Goal: Check status: Check status

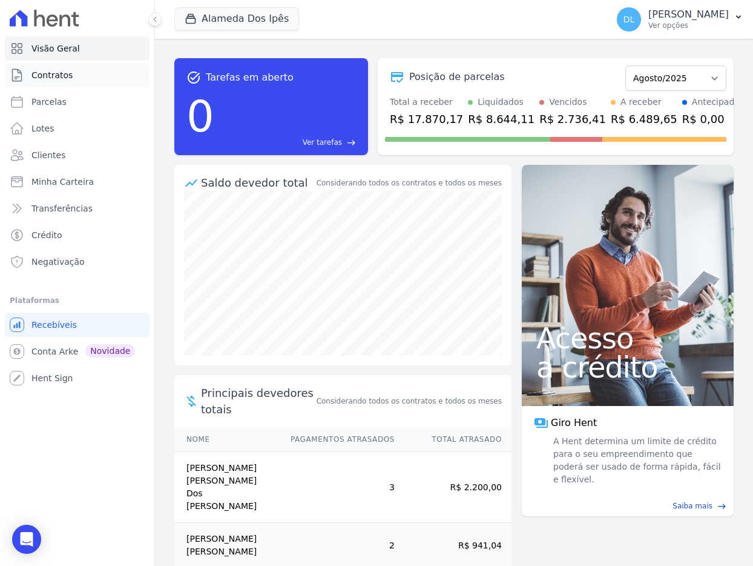
click at [55, 77] on span "Contratos" at bounding box center [51, 75] width 41 height 12
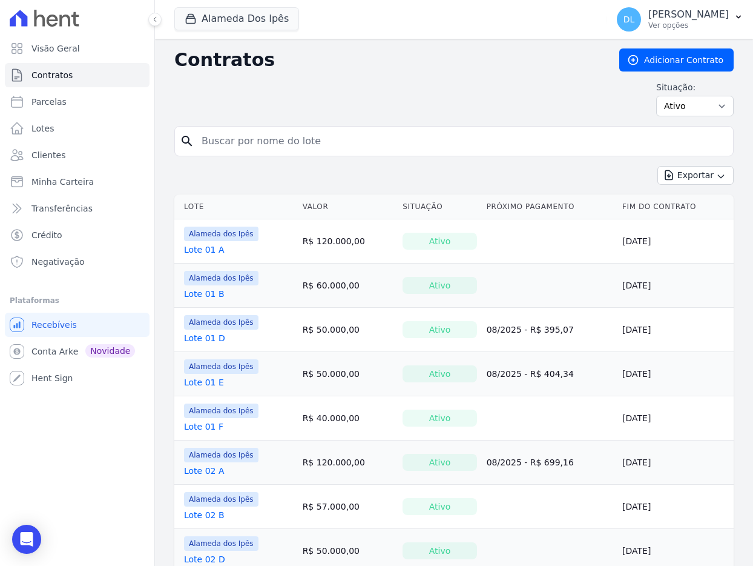
click at [371, 149] on input "search" at bounding box center [461, 141] width 534 height 24
type input "lote 03 e"
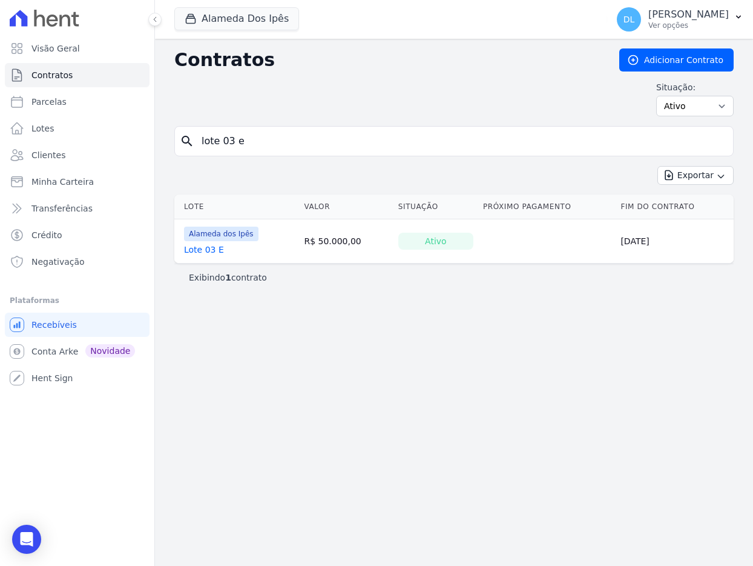
click at [210, 257] on td "Alameda dos Ipês Lote 03 E" at bounding box center [236, 241] width 125 height 44
click at [212, 250] on link "Lote 03 E" at bounding box center [204, 249] width 40 height 12
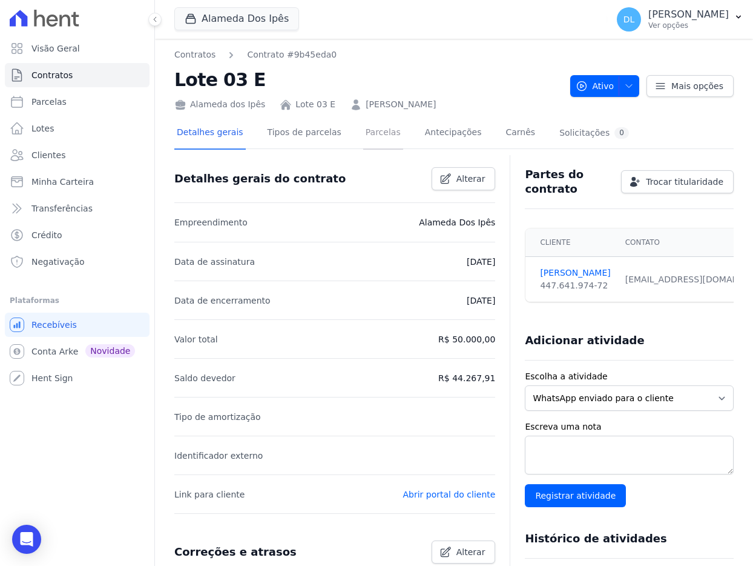
click at [382, 137] on link "Parcelas" at bounding box center [383, 133] width 40 height 32
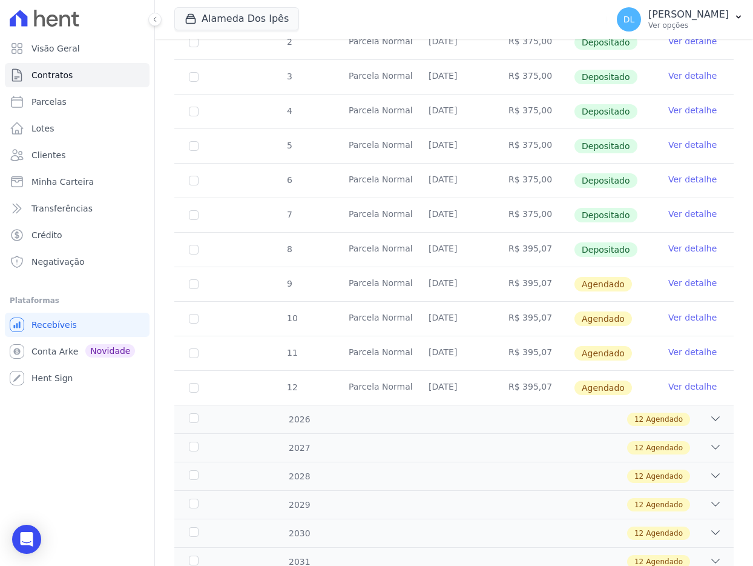
scroll to position [302, 0]
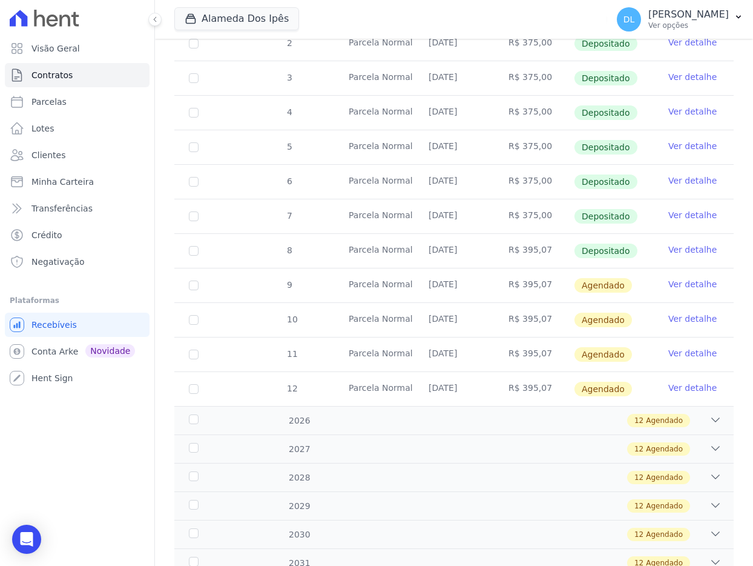
click at [687, 247] on link "Ver detalhe" at bounding box center [693, 249] width 48 height 12
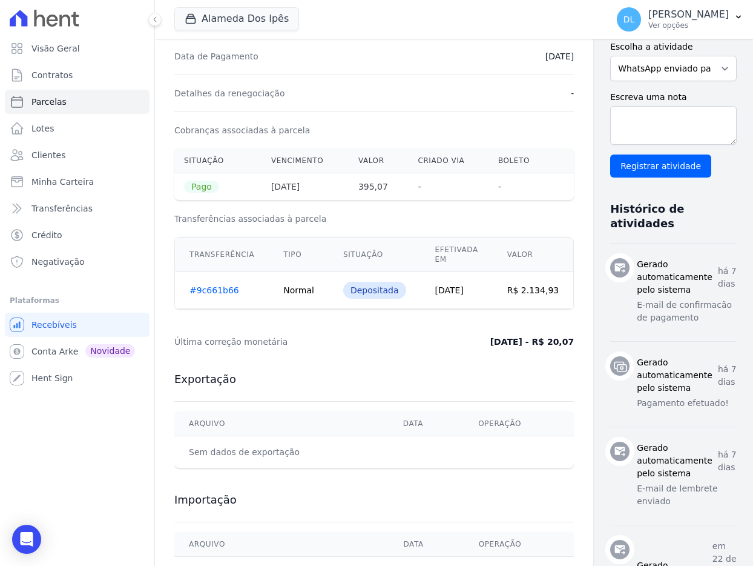
scroll to position [325, 0]
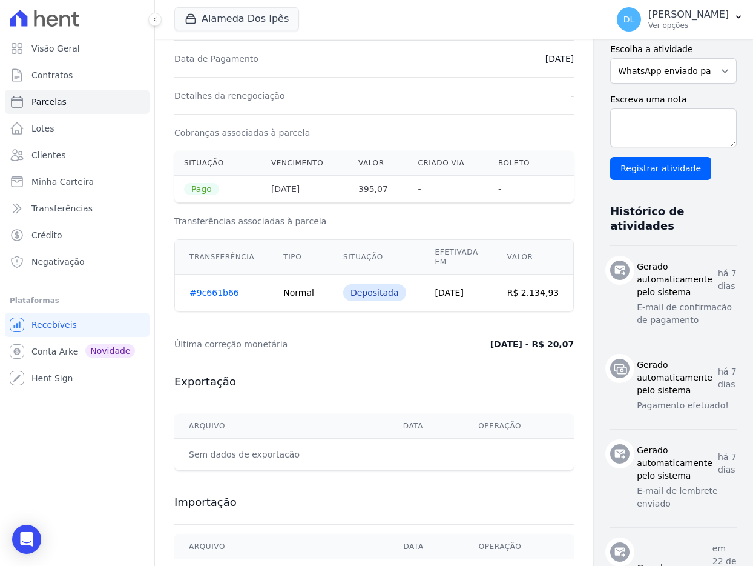
drag, startPoint x: 475, startPoint y: 347, endPoint x: 573, endPoint y: 347, distance: 97.5
click at [573, 347] on div "Contratos Contrato #9b45eda0 [GEOGRAPHIC_DATA] Parcela #8 [GEOGRAPHIC_DATA] #8 …" at bounding box center [374, 255] width 438 height 1083
copy dd "[DATE] - R$ 20,07"
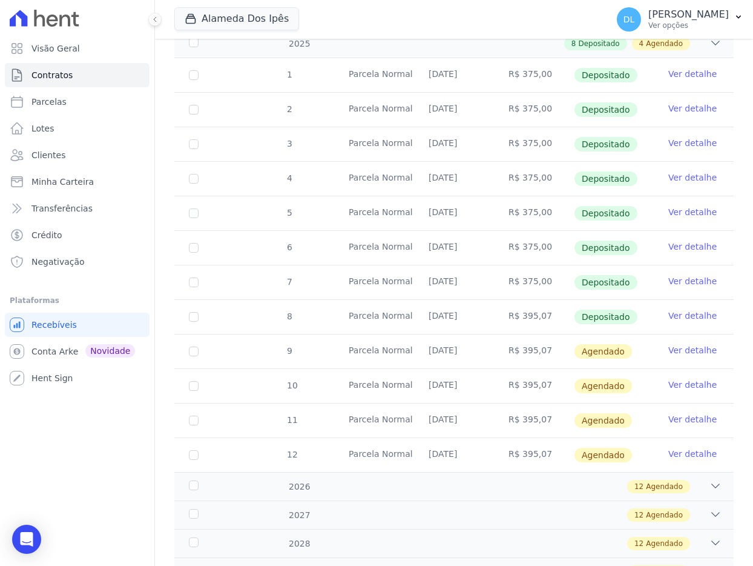
scroll to position [236, 0]
